Goal: Information Seeking & Learning: Check status

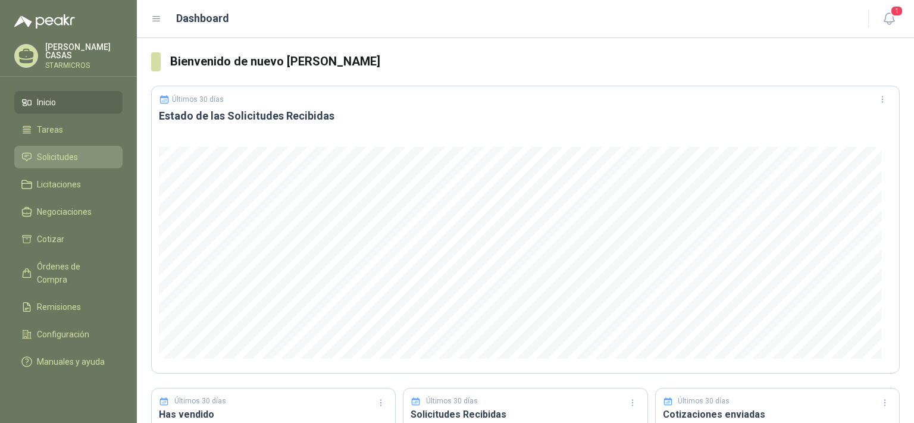
click at [65, 159] on span "Solicitudes" at bounding box center [57, 157] width 41 height 13
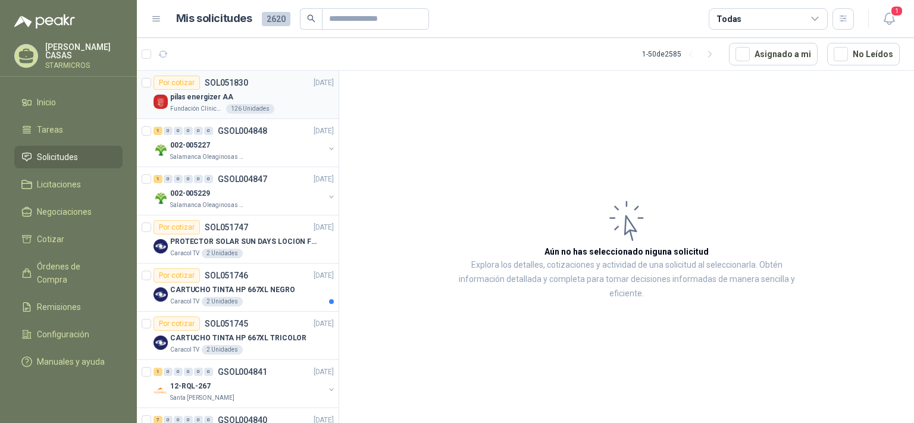
click at [237, 85] on p "SOL051830" at bounding box center [226, 83] width 43 height 8
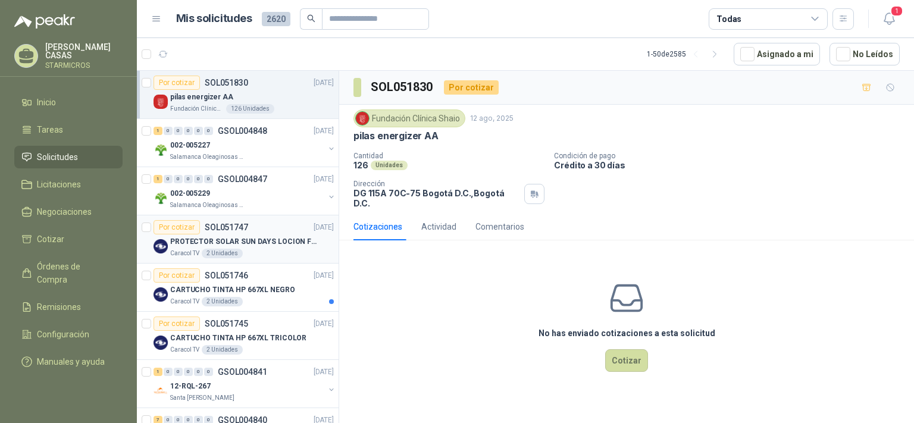
click at [264, 232] on div "Por cotizar SOL051747 [DATE]" at bounding box center [244, 227] width 180 height 14
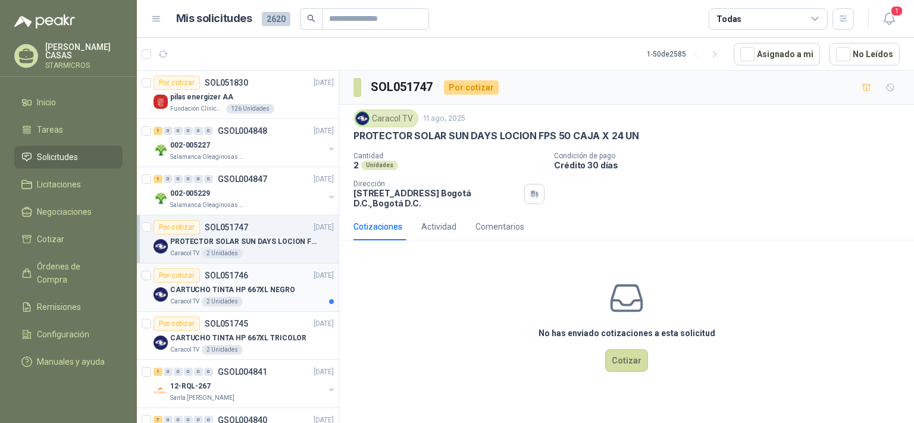
click at [261, 278] on div "Por cotizar SOL051746 [DATE]" at bounding box center [244, 275] width 180 height 14
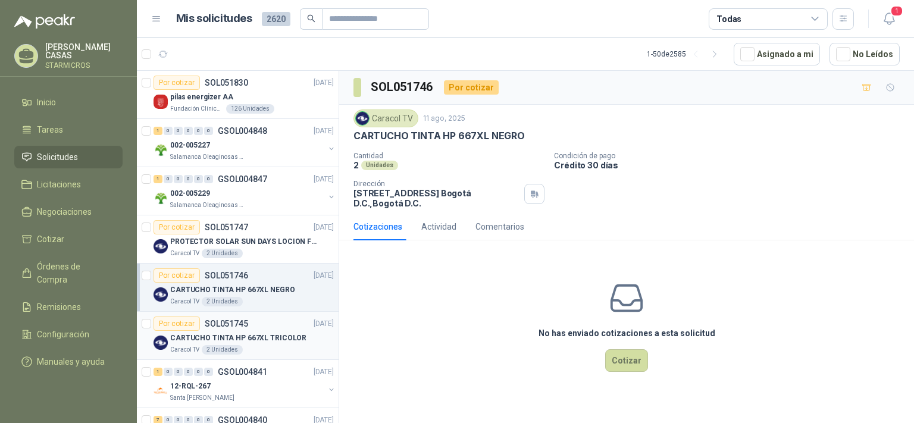
click at [267, 337] on p "CARTUCHO TINTA HP 667XL TRICOLOR" at bounding box center [238, 338] width 136 height 11
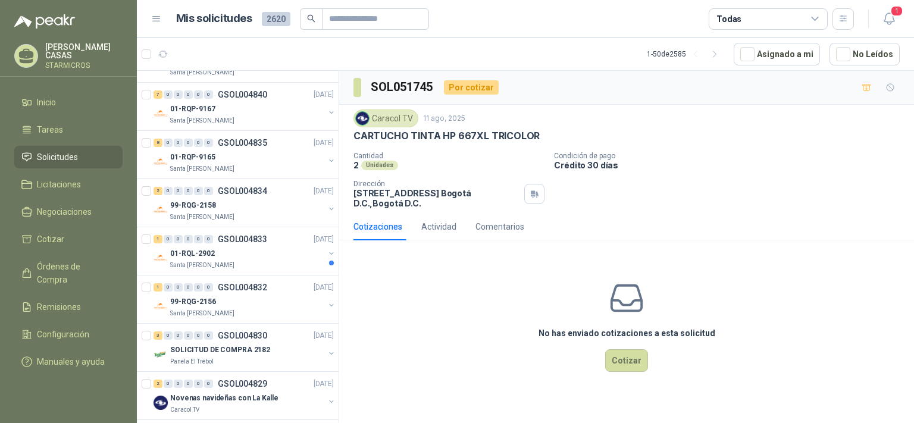
scroll to position [329, 0]
